Goal: Navigation & Orientation: Find specific page/section

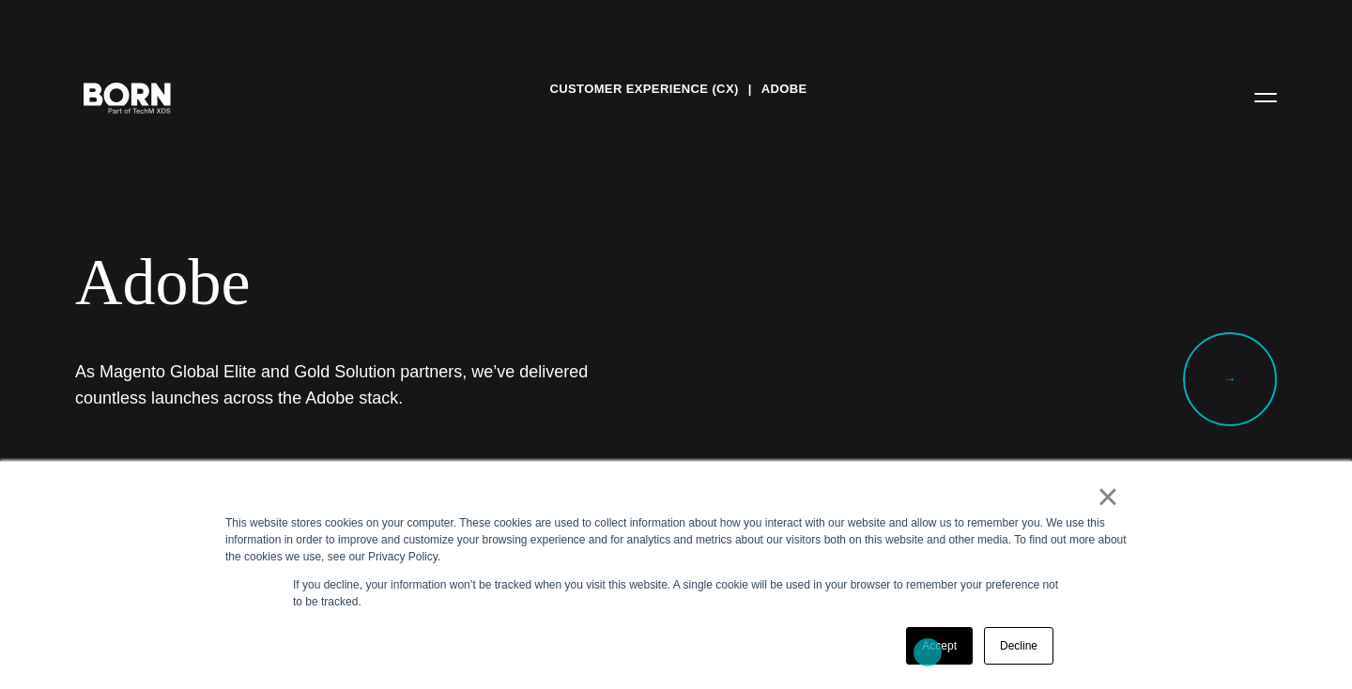
click at [933, 650] on link "Accept" at bounding box center [939, 646] width 67 height 38
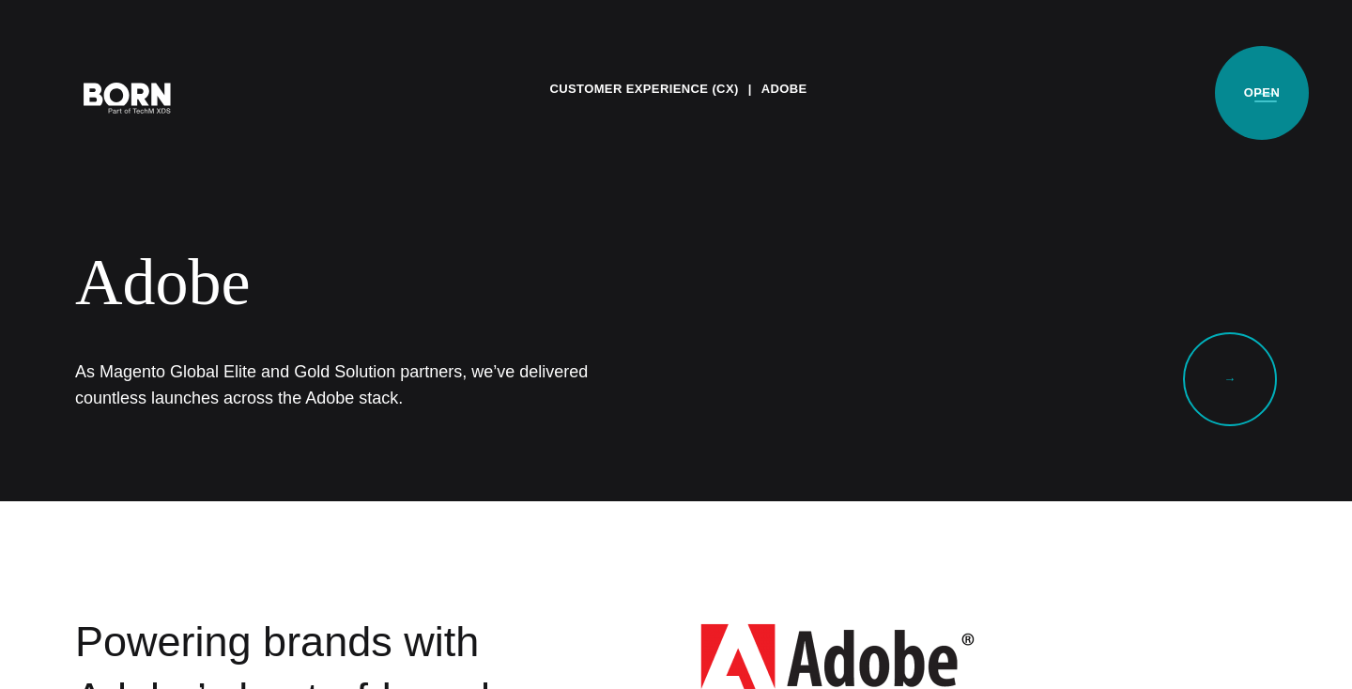
click at [1262, 93] on button "Primary Menu" at bounding box center [1265, 96] width 45 height 39
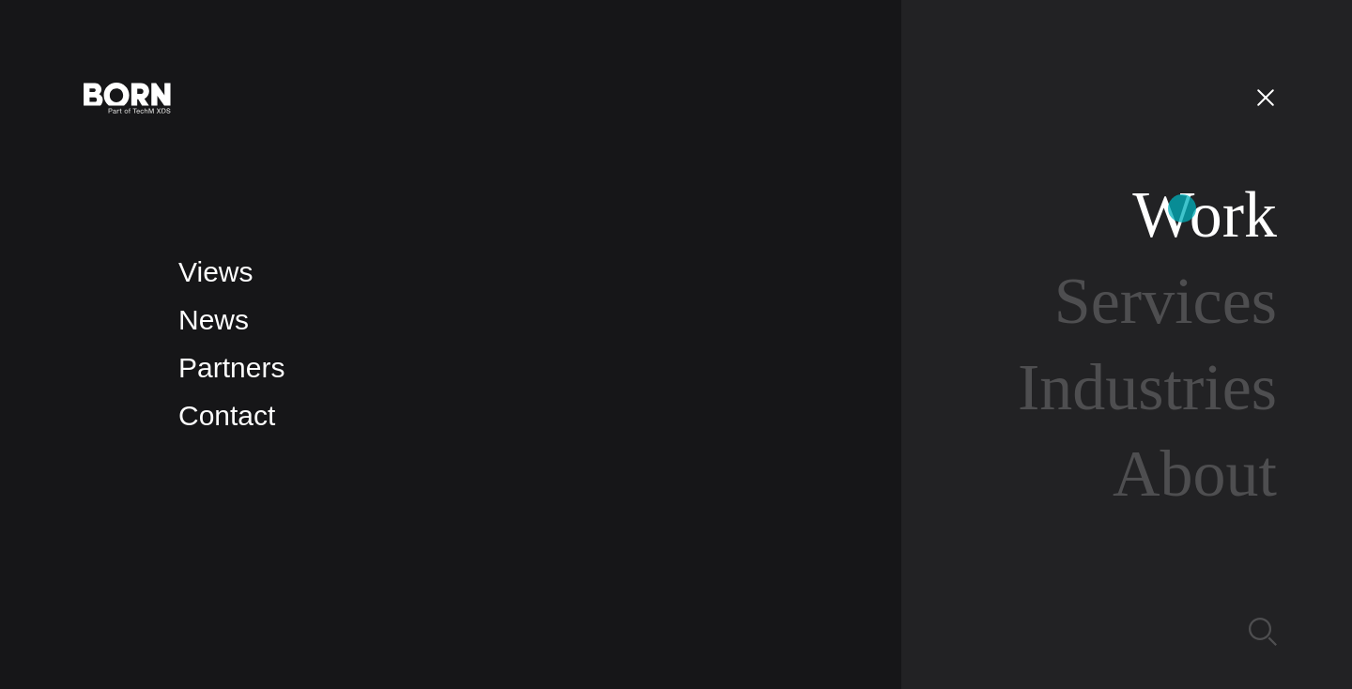
click at [1182, 208] on link "Work" at bounding box center [1204, 214] width 145 height 72
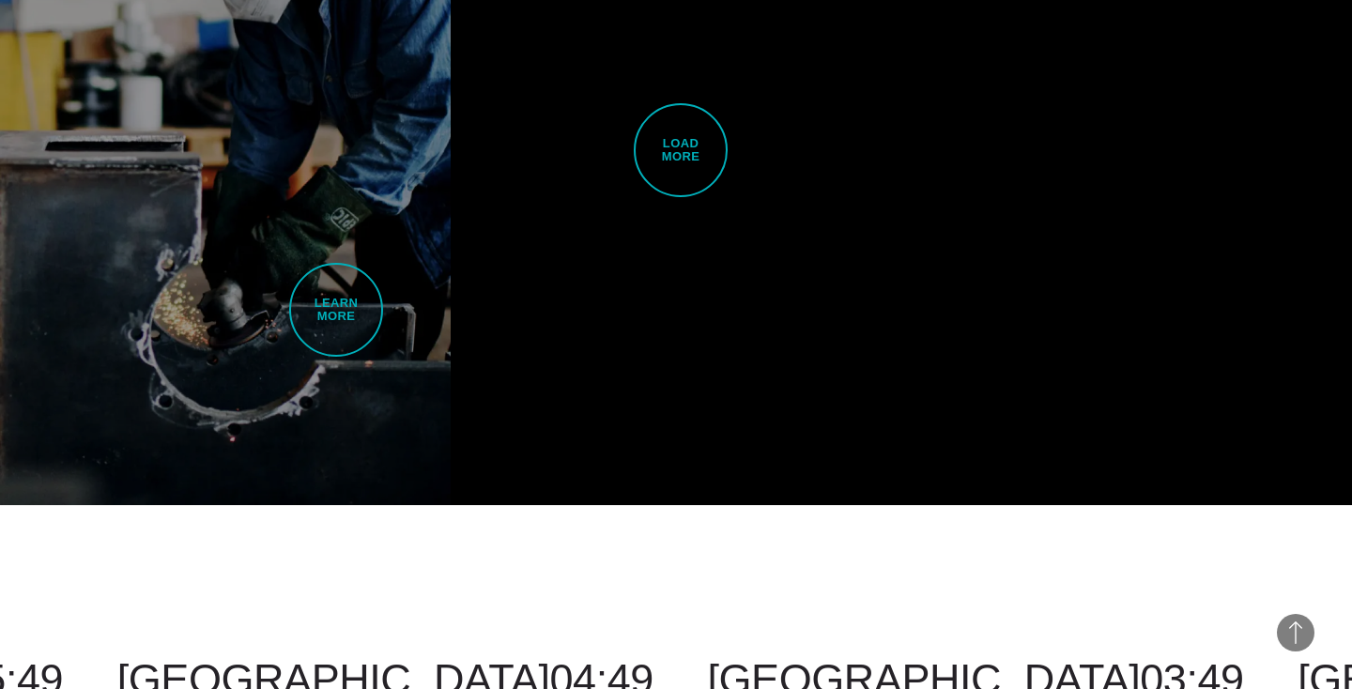
scroll to position [4919, 0]
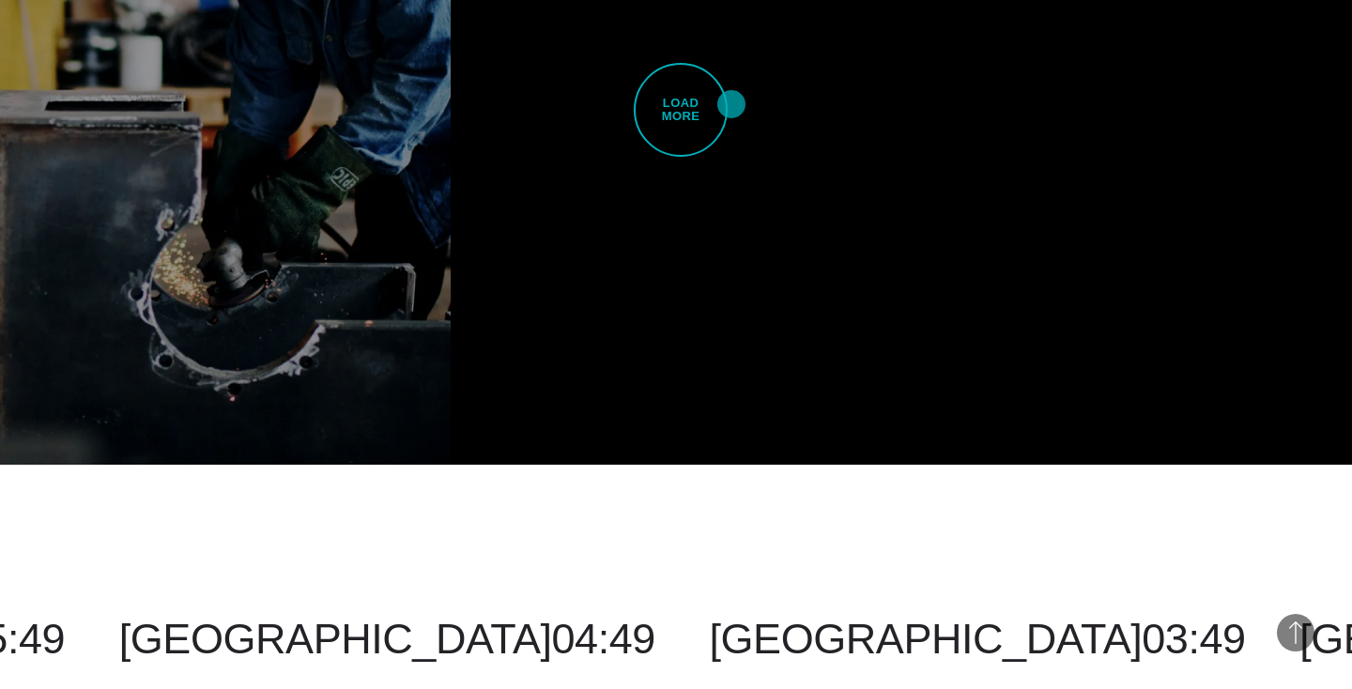
click at [731, 104] on link "Load More" at bounding box center [676, 110] width 451 height 710
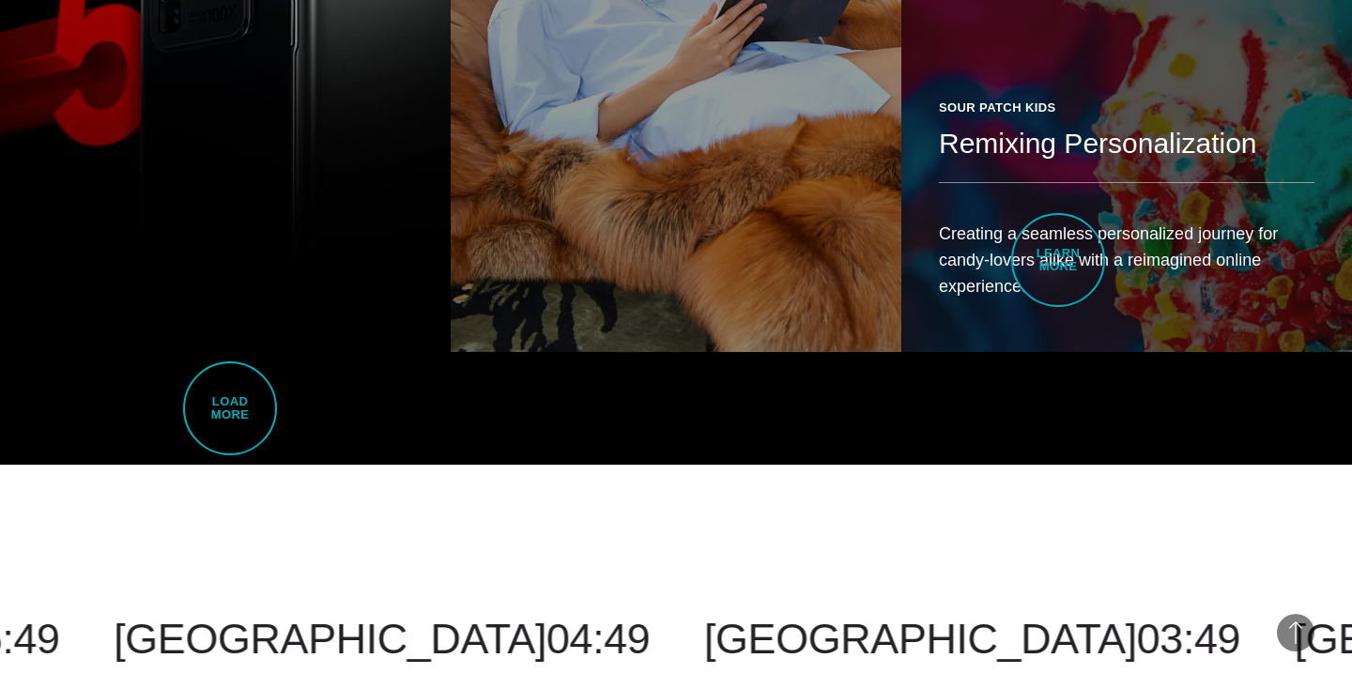
scroll to position [8732, 0]
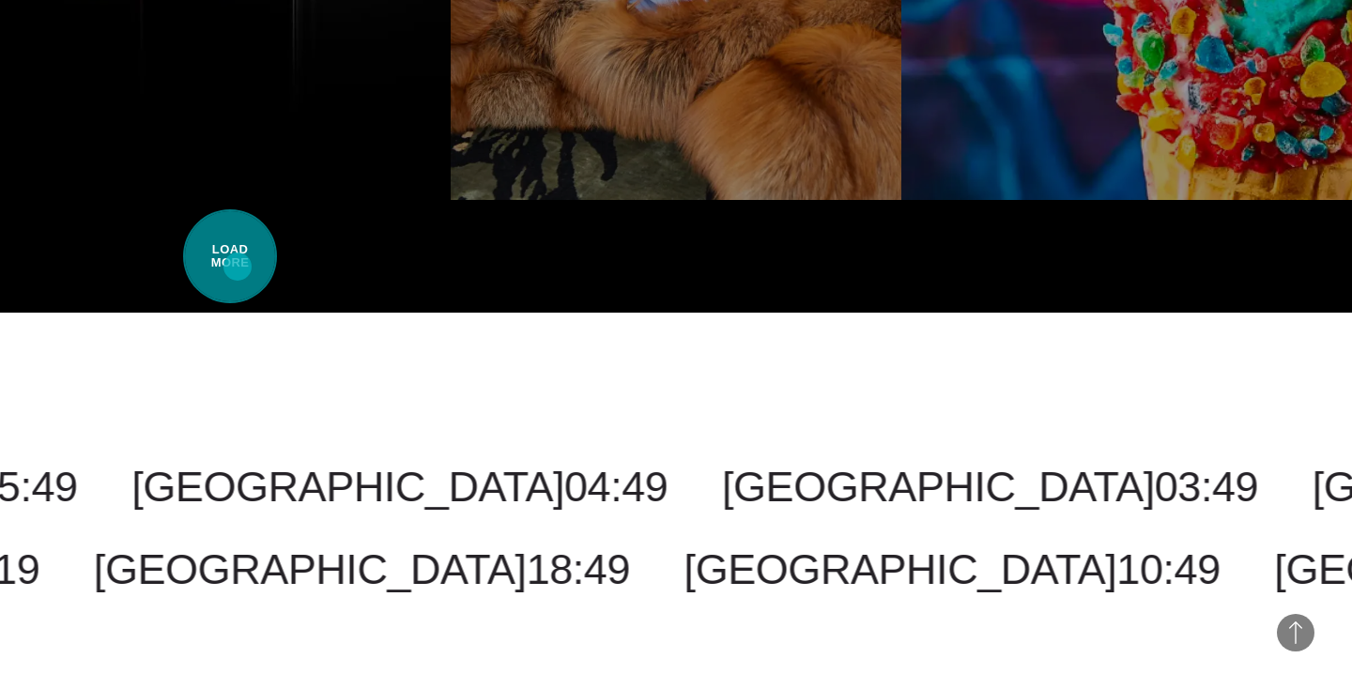
click at [238, 267] on span "Load More" at bounding box center [230, 256] width 94 height 94
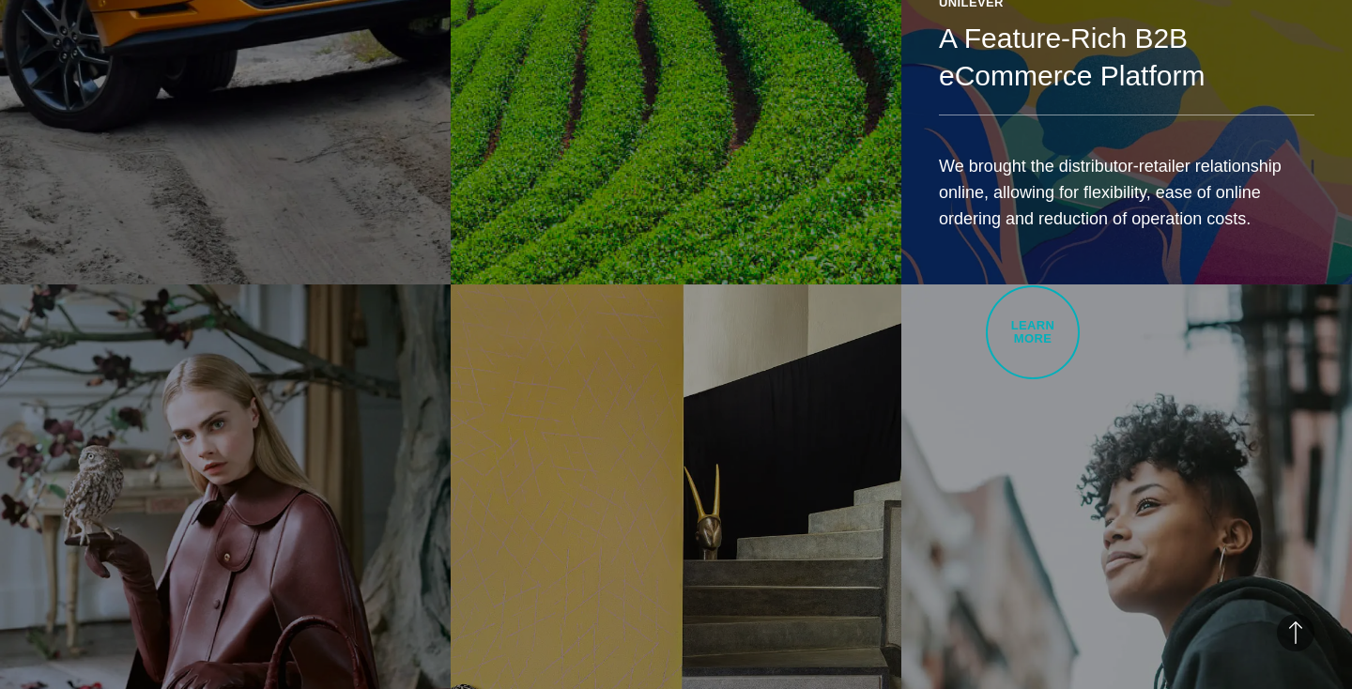
scroll to position [11063, 0]
